Goal: Transaction & Acquisition: Obtain resource

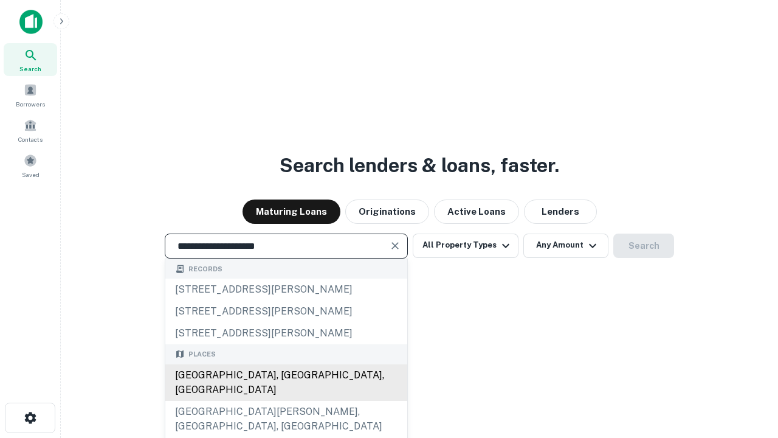
click at [286, 401] on div "[GEOGRAPHIC_DATA], [GEOGRAPHIC_DATA], [GEOGRAPHIC_DATA]" at bounding box center [286, 382] width 242 height 36
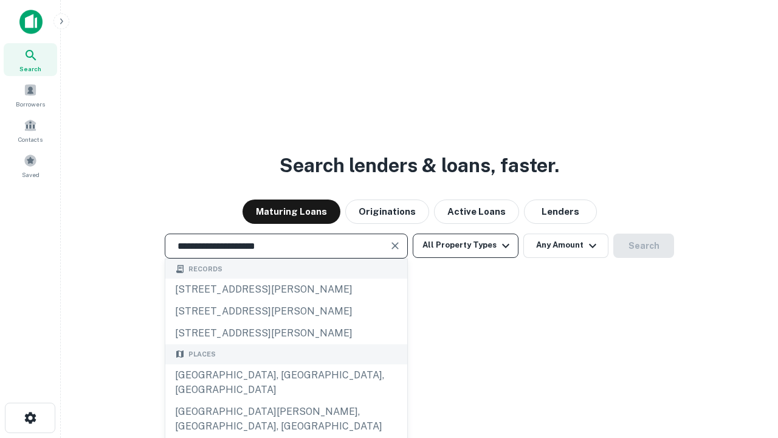
type input "**********"
click at [466, 245] on button "All Property Types" at bounding box center [466, 246] width 106 height 24
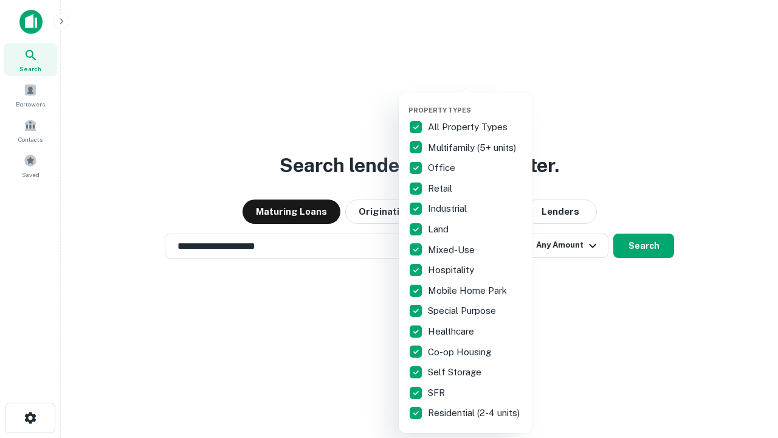
click at [476, 102] on button "button" at bounding box center [476, 102] width 134 height 1
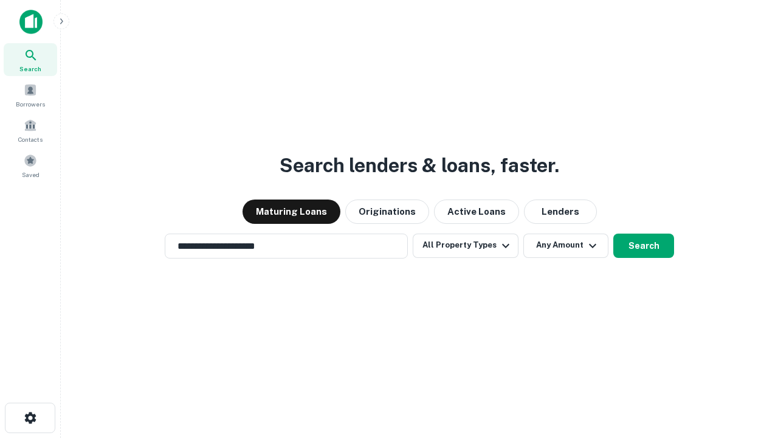
scroll to position [7, 147]
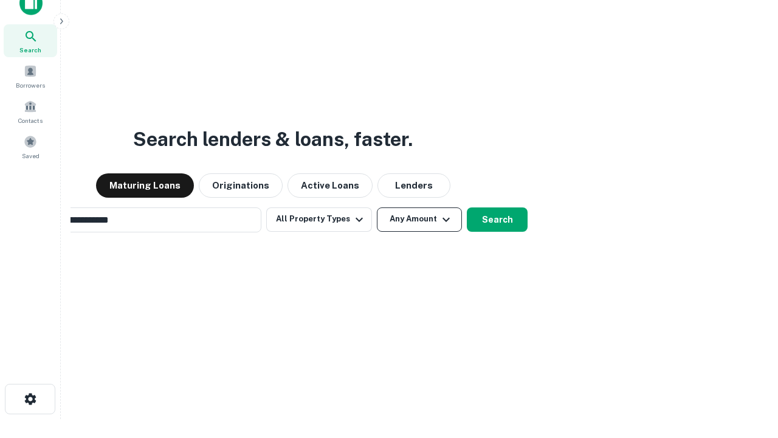
click at [377, 207] on button "Any Amount" at bounding box center [419, 219] width 85 height 24
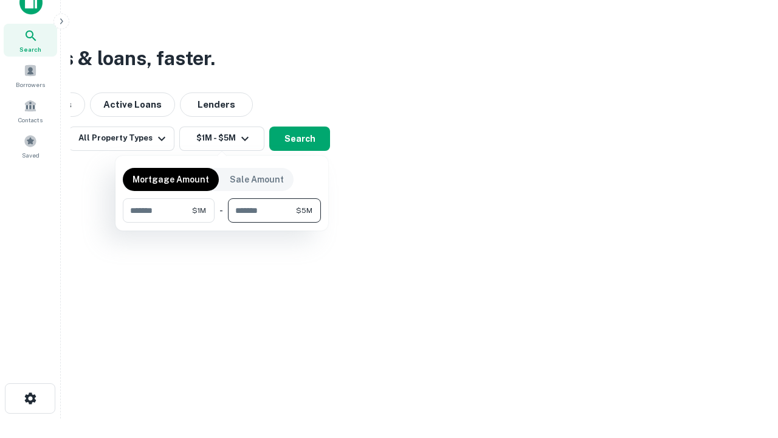
type input "*******"
click at [222, 223] on button "button" at bounding box center [222, 223] width 198 height 1
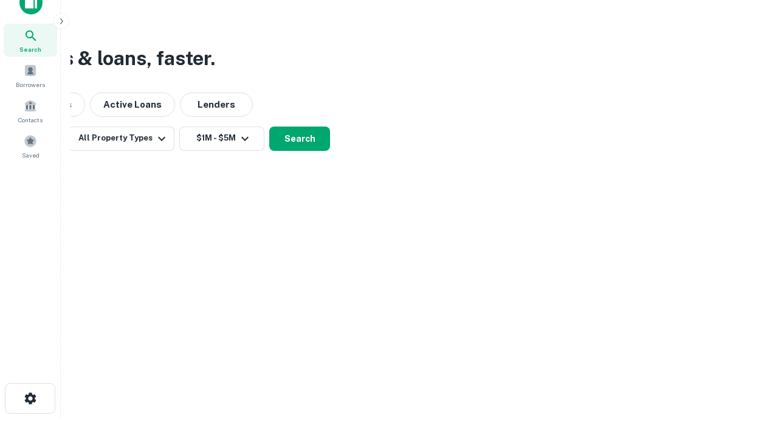
scroll to position [7, 224]
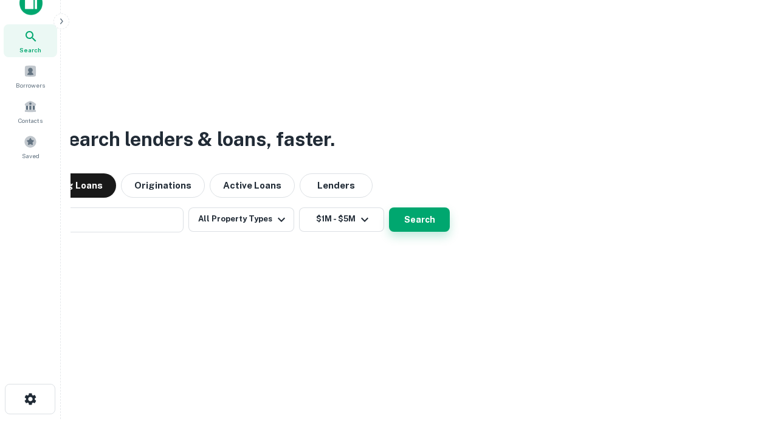
click at [389, 207] on button "Search" at bounding box center [419, 219] width 61 height 24
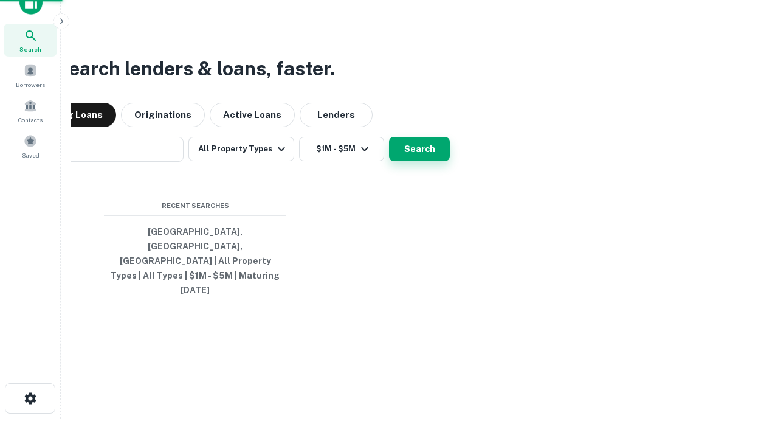
scroll to position [32, 344]
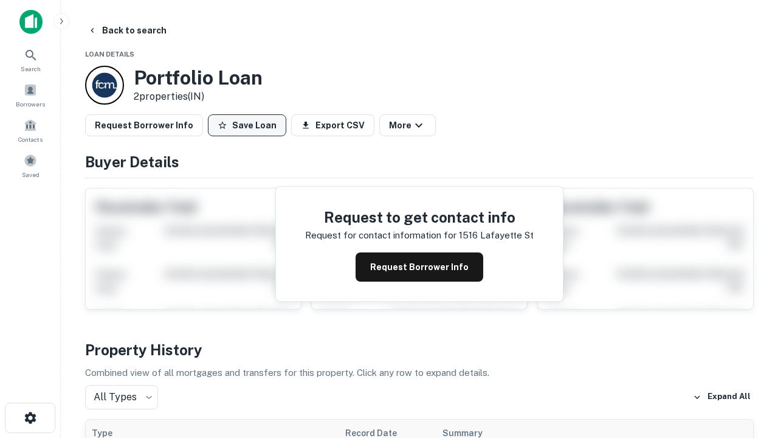
click at [247, 125] on button "Save Loan" at bounding box center [247, 125] width 78 height 22
click at [250, 125] on button "Loan Saved" at bounding box center [250, 125] width 84 height 22
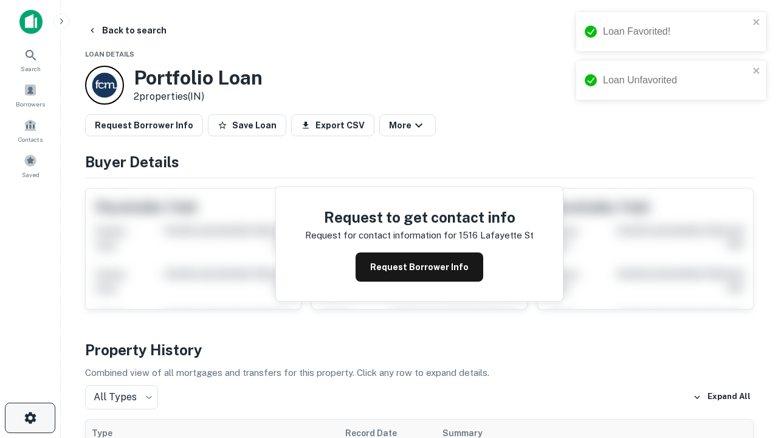
click at [30, 418] on icon "button" at bounding box center [30, 418] width 15 height 15
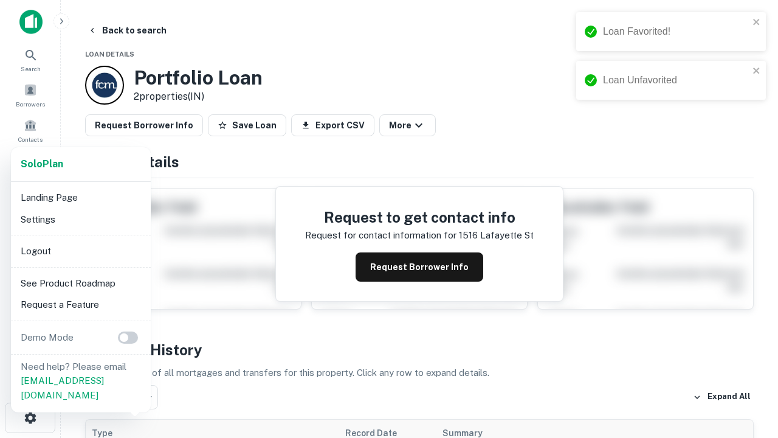
click at [80, 251] on li "Logout" at bounding box center [81, 251] width 130 height 22
